Goal: Information Seeking & Learning: Check status

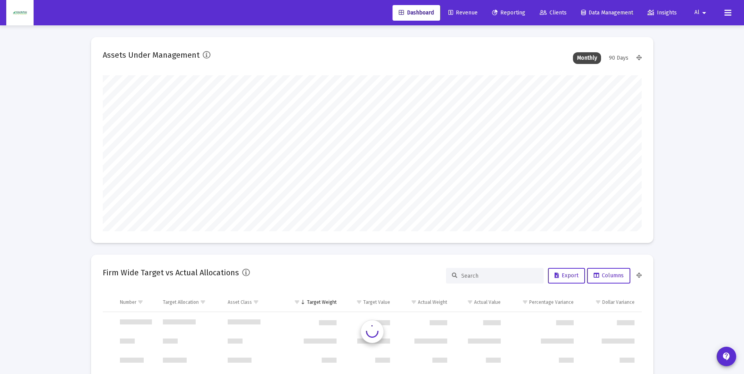
scroll to position [749, 0]
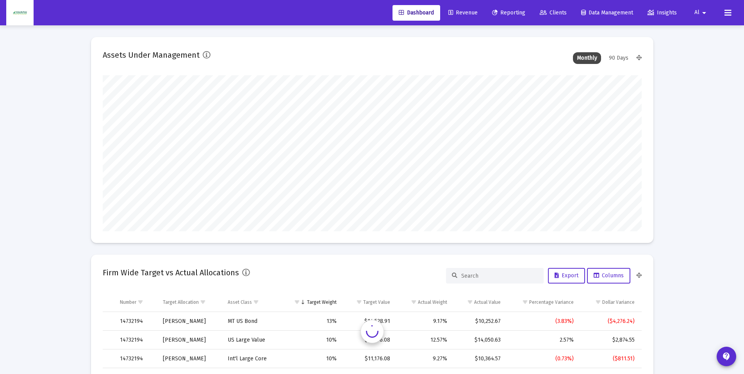
type input "[DATE]"
drag, startPoint x: 510, startPoint y: 11, endPoint x: 463, endPoint y: 53, distance: 62.5
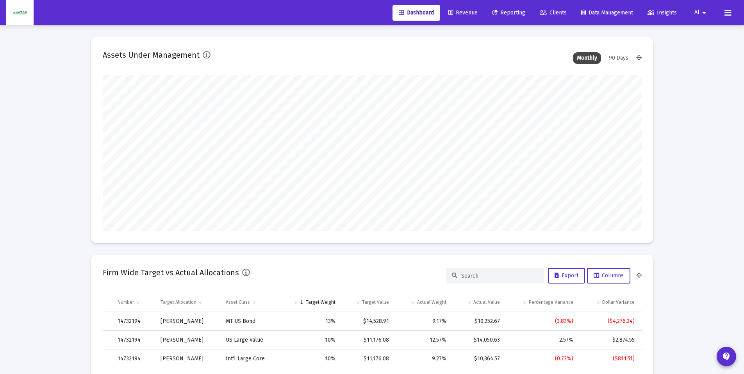
click at [510, 11] on span "Reporting" at bounding box center [508, 12] width 33 height 7
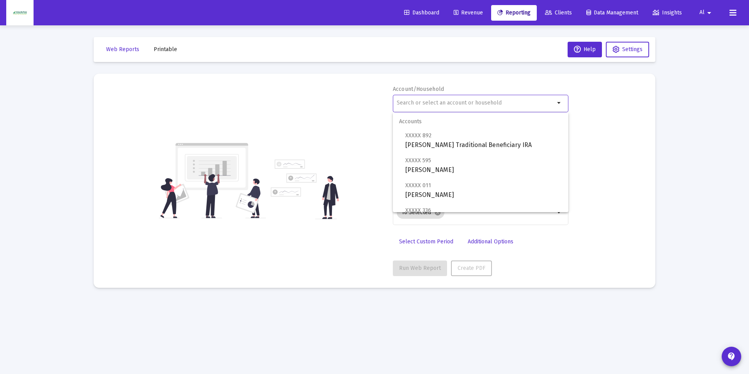
click at [410, 102] on input "text" at bounding box center [476, 103] width 158 height 6
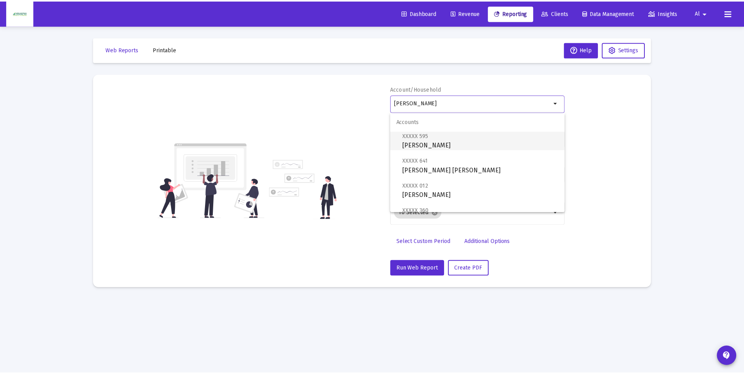
scroll to position [56, 0]
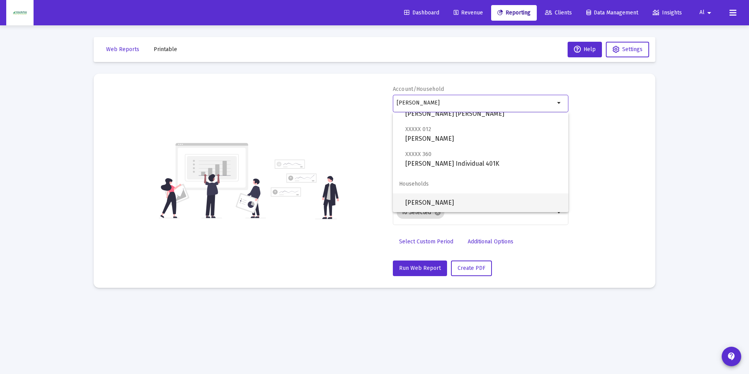
click at [457, 198] on span "[PERSON_NAME]" at bounding box center [484, 203] width 157 height 19
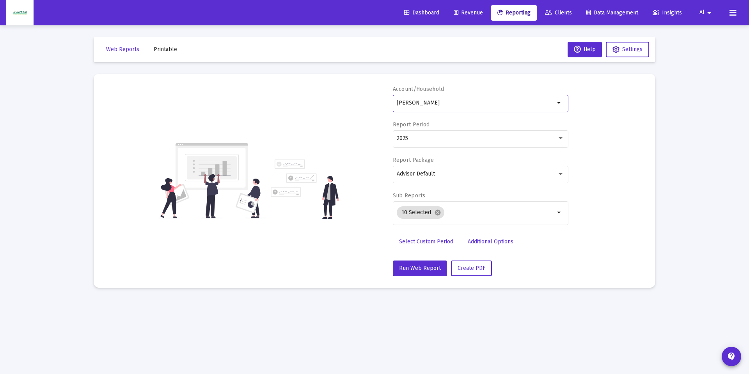
type input "[PERSON_NAME]"
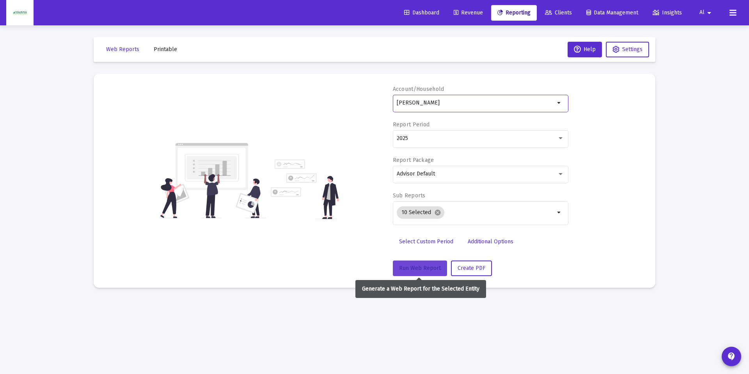
click at [424, 270] on span "Run Web Report" at bounding box center [420, 268] width 42 height 7
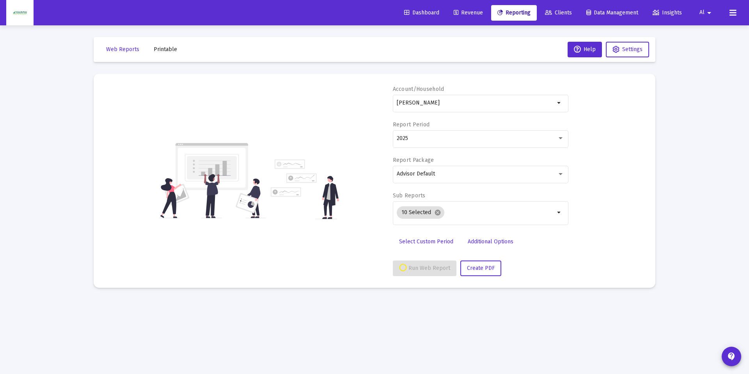
select select "View all"
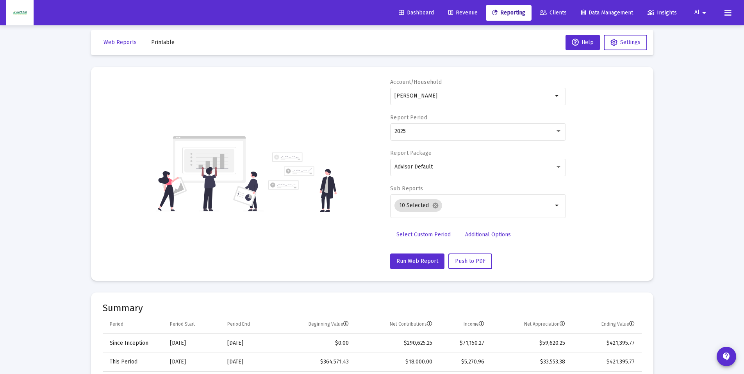
scroll to position [0, 0]
